Goal: Navigation & Orientation: Find specific page/section

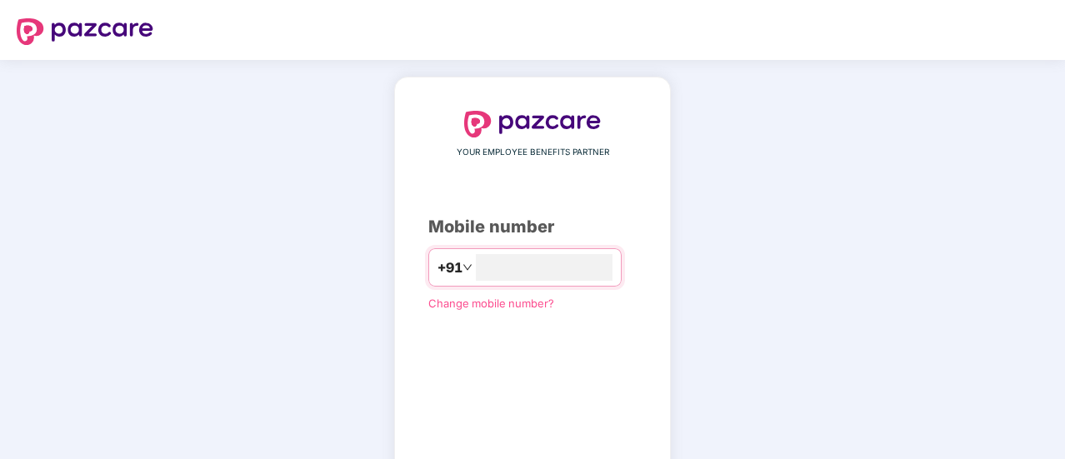
type input "**********"
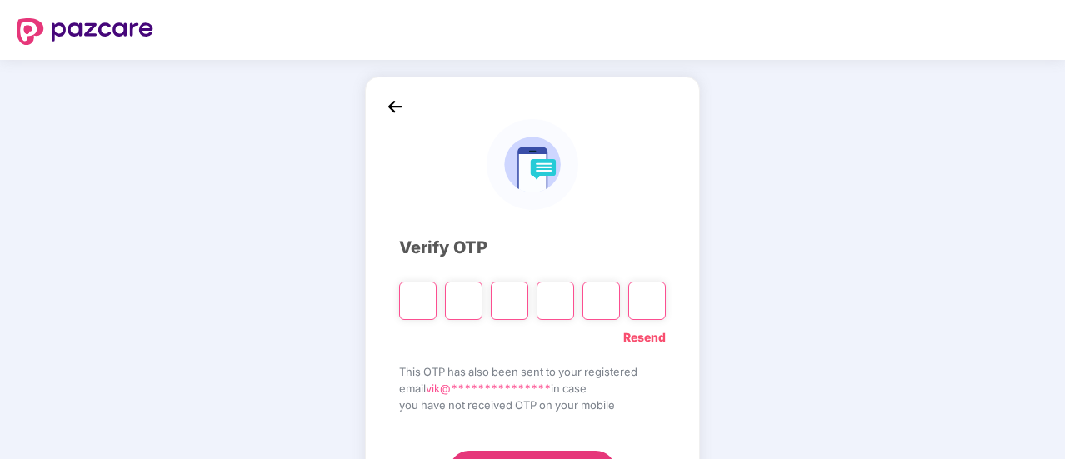
type input "*"
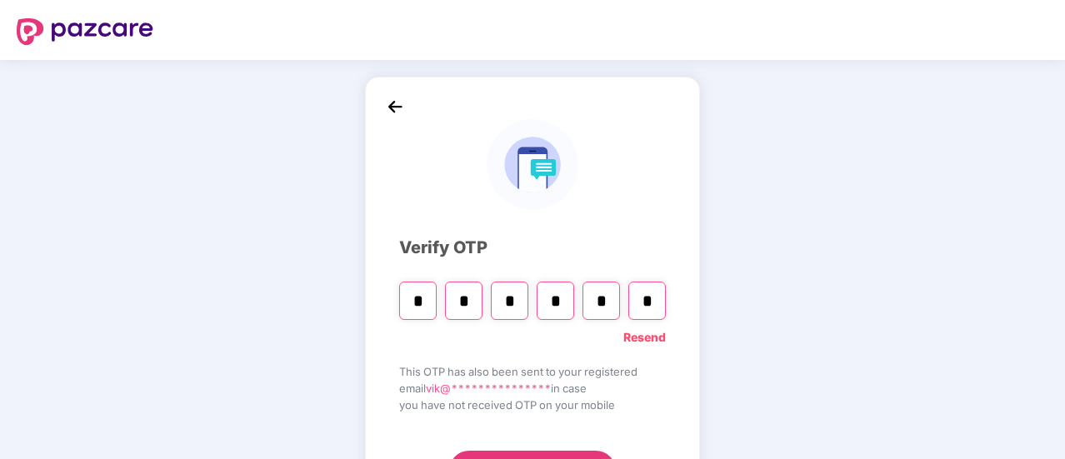
type input "*"
click at [473, 304] on input "*" at bounding box center [464, 301] width 38 height 38
type input "*"
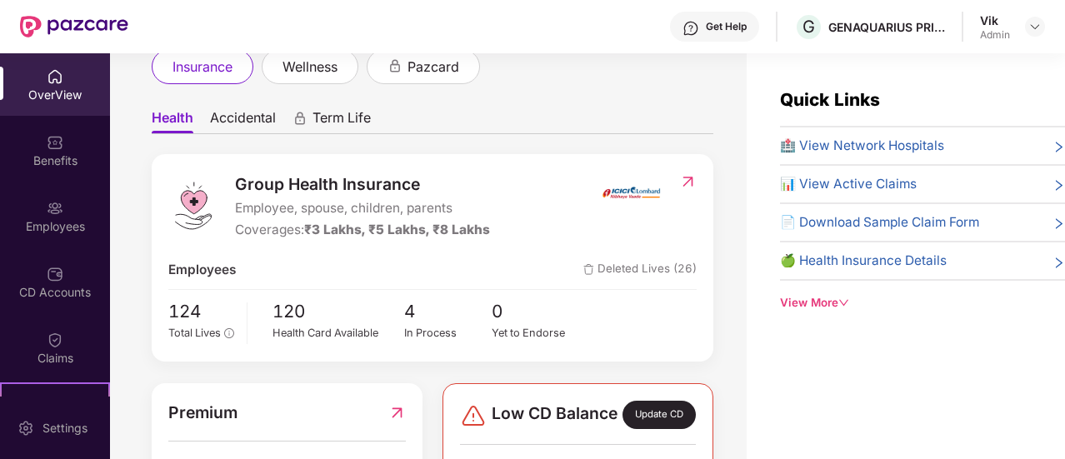
scroll to position [250, 0]
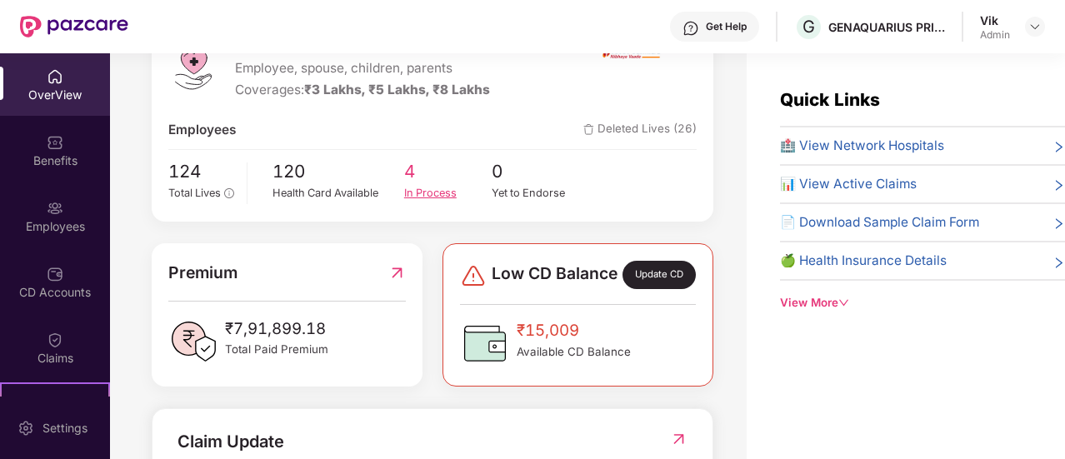
click at [412, 172] on span "4" at bounding box center [448, 172] width 88 height 28
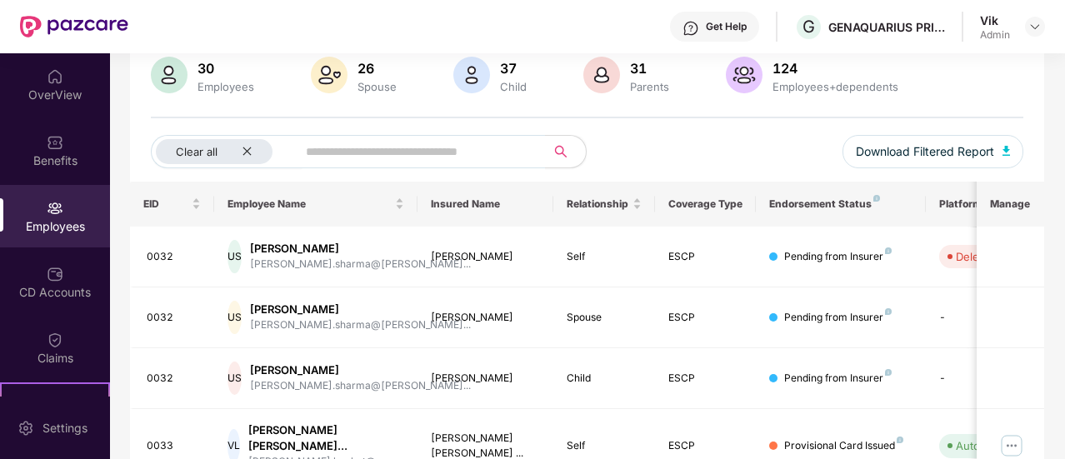
scroll to position [296, 0]
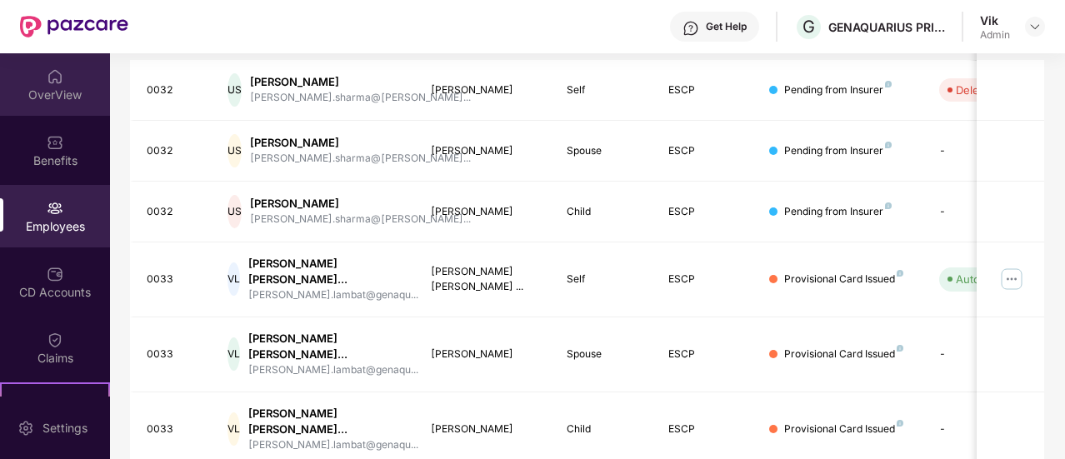
click at [48, 87] on div "OverView" at bounding box center [55, 95] width 110 height 17
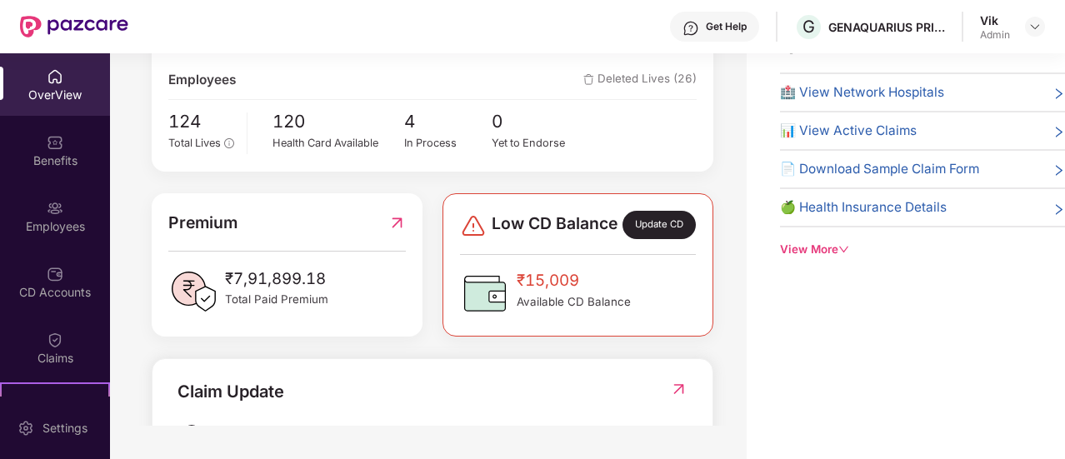
scroll to position [250, 0]
